Goal: Task Accomplishment & Management: Manage account settings

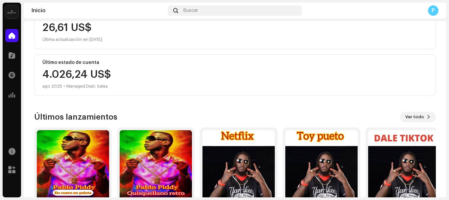
scroll to position [175, 0]
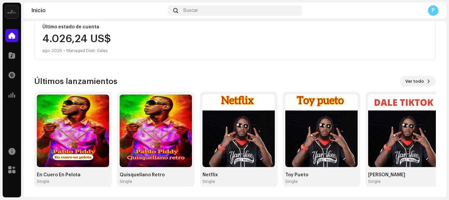
click at [228, 78] on div "Últimos lanzamientos Ver todo" at bounding box center [235, 81] width 402 height 11
click at [14, 49] on div at bounding box center [11, 55] width 13 height 13
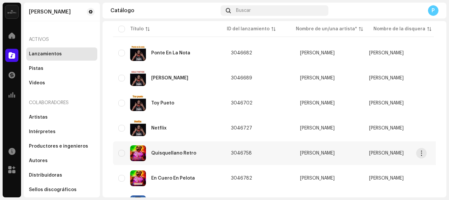
scroll to position [416, 0]
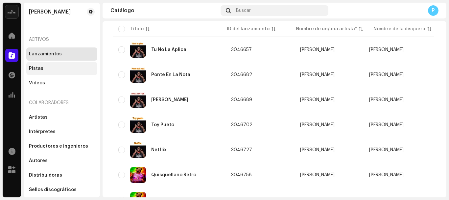
click at [54, 68] on div "Pistas" at bounding box center [62, 68] width 66 height 5
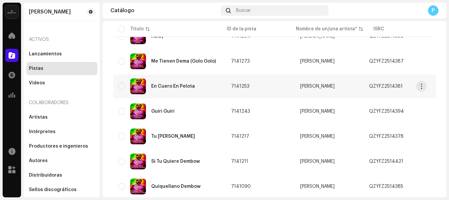
scroll to position [407, 0]
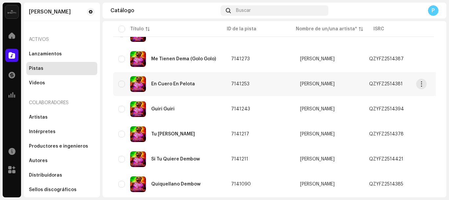
click at [179, 86] on div "En Cuero En Pelota" at bounding box center [169, 84] width 102 height 16
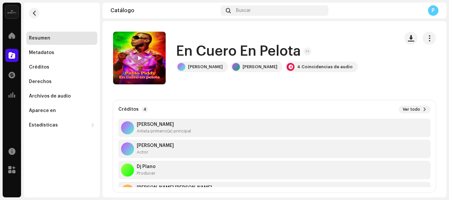
click at [138, 59] on span at bounding box center [139, 58] width 4 height 5
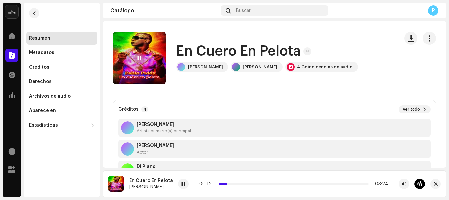
click at [236, 183] on div "00:12 03:24" at bounding box center [293, 183] width 189 height 5
click at [241, 183] on p-slider at bounding box center [294, 183] width 150 height 1
click at [311, 64] on div "4 Coincidencias de audio" at bounding box center [322, 67] width 73 height 11
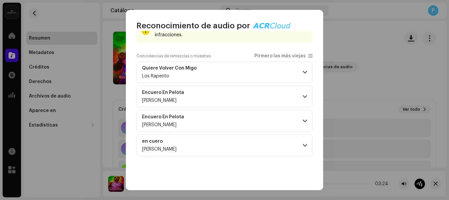
scroll to position [62, 0]
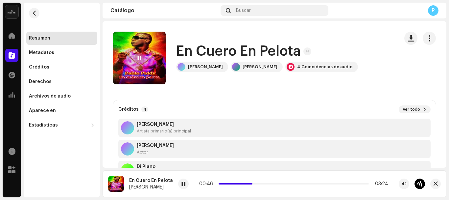
click at [353, 46] on div "Reconocimiento de audio por Remezclas o muestras 4 Todos los resultados requier…" at bounding box center [224, 100] width 449 height 200
click at [36, 15] on span "button" at bounding box center [34, 13] width 5 height 5
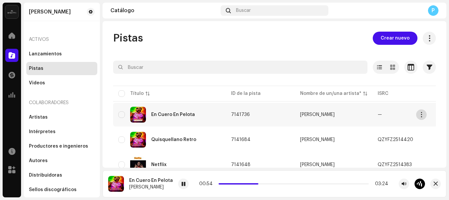
click at [422, 114] on span "button" at bounding box center [421, 114] width 5 height 5
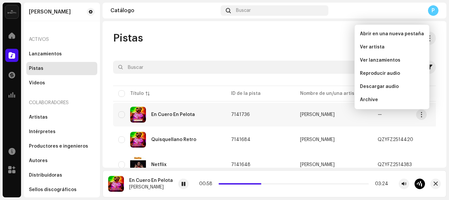
click at [231, 113] on span "7141736" at bounding box center [240, 114] width 19 height 5
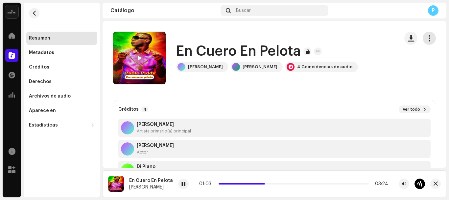
click at [427, 38] on span "button" at bounding box center [430, 38] width 6 height 5
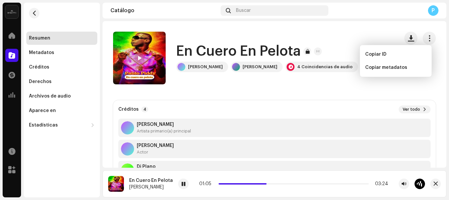
click at [317, 83] on div "En Cuero En Pelota [PERSON_NAME] piddy [PERSON_NAME] 4 Coincidencias de audio" at bounding box center [253, 58] width 281 height 53
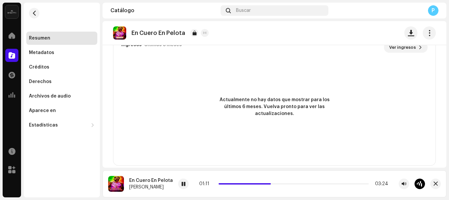
scroll to position [514, 0]
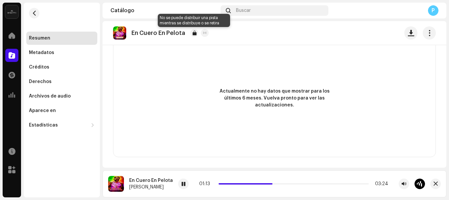
click at [195, 32] on div at bounding box center [194, 33] width 8 height 8
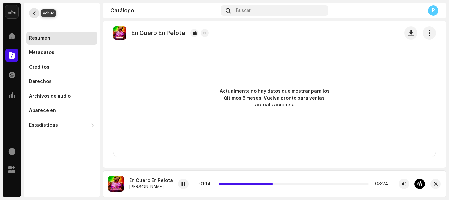
click at [34, 12] on span "button" at bounding box center [34, 13] width 5 height 5
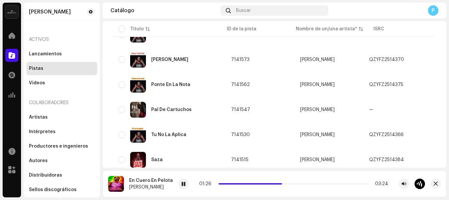
scroll to position [154, 0]
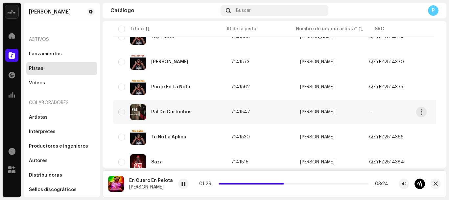
click at [238, 112] on span "7141547" at bounding box center [240, 112] width 19 height 5
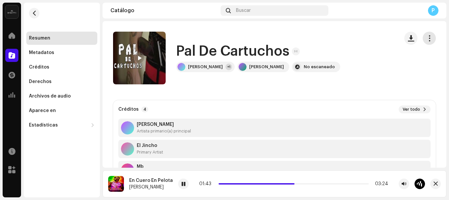
click at [427, 37] on span "button" at bounding box center [430, 38] width 6 height 5
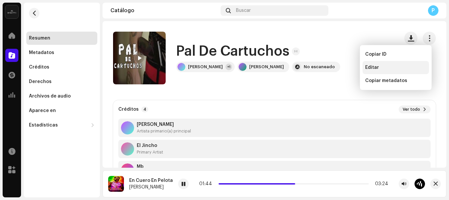
click at [384, 64] on div "Editar" at bounding box center [396, 67] width 66 height 13
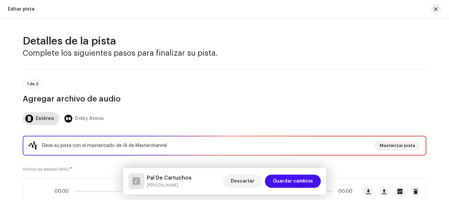
scroll to position [537, 0]
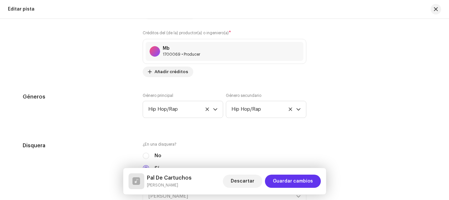
click at [290, 183] on span "Guardar cambios" at bounding box center [293, 180] width 40 height 13
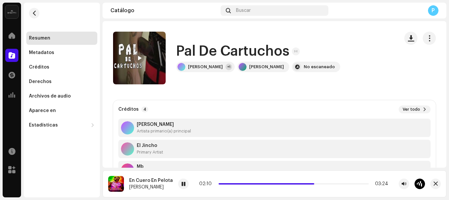
click at [137, 58] on div at bounding box center [139, 58] width 11 height 11
click at [178, 183] on span at bounding box center [180, 183] width 4 height 5
